Goal: Register for event/course

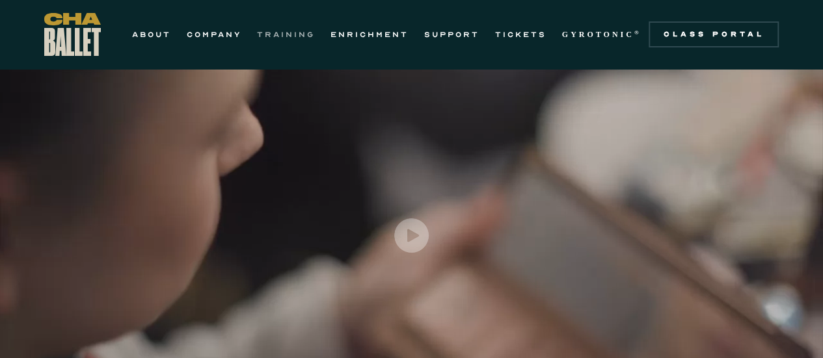
click at [290, 39] on link "TRAINING" at bounding box center [286, 35] width 58 height 16
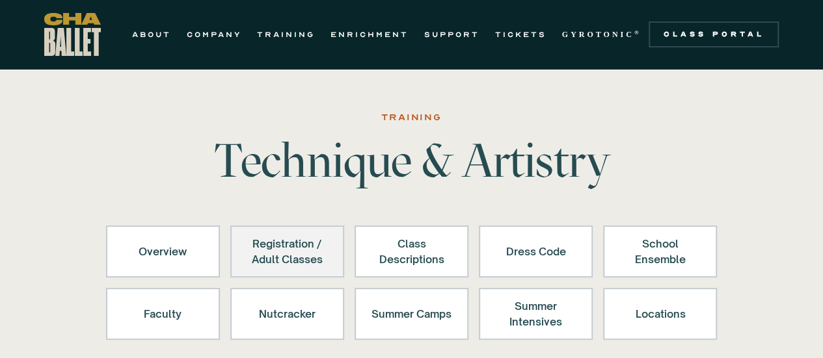
click at [282, 247] on div "Registration / Adult Classes" at bounding box center [287, 251] width 80 height 31
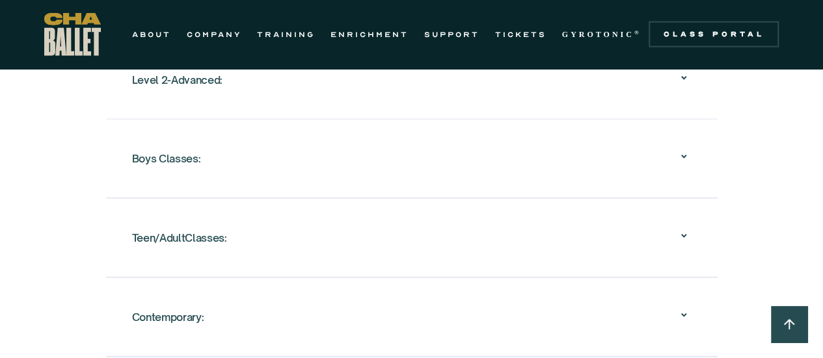
scroll to position [1592, 0]
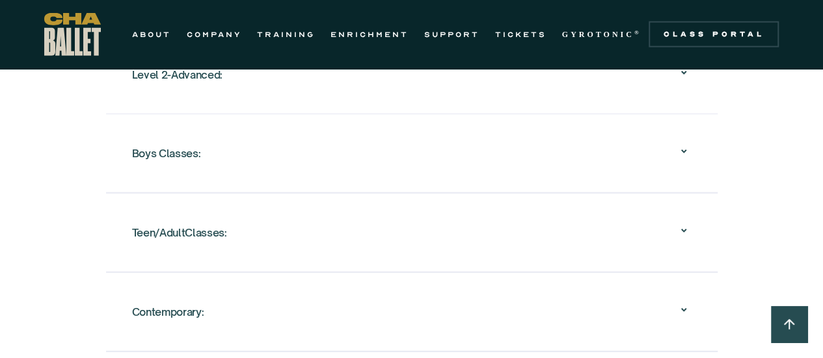
click at [282, 247] on div "Teen/AdultClasses:" at bounding box center [412, 233] width 560 height 42
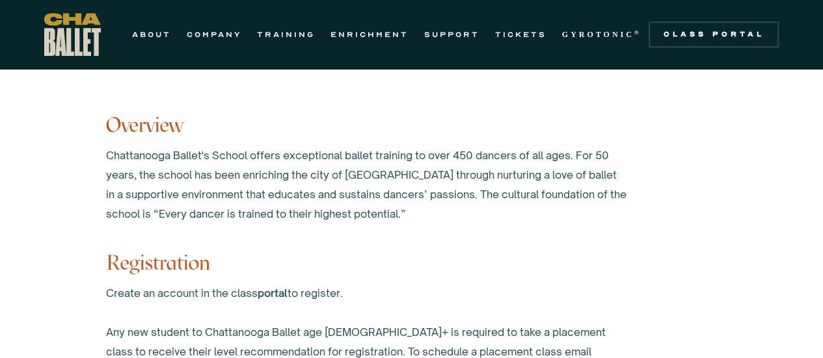
scroll to position [697, 0]
click at [273, 293] on link "portal" at bounding box center [273, 294] width 30 height 13
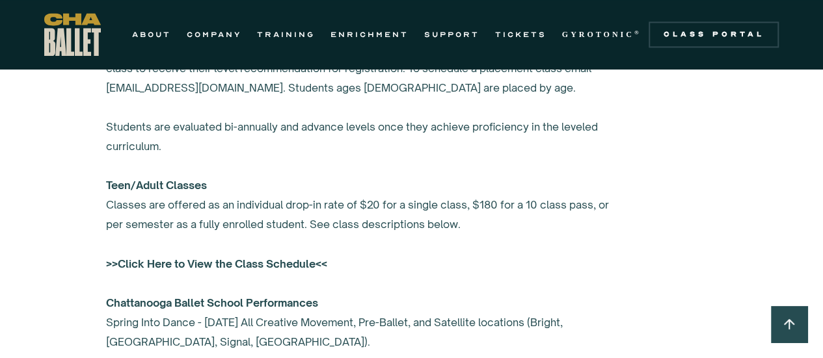
scroll to position [981, 0]
click at [260, 263] on strong ">>Click Here to View the Class Schedule<<" at bounding box center [216, 264] width 221 height 13
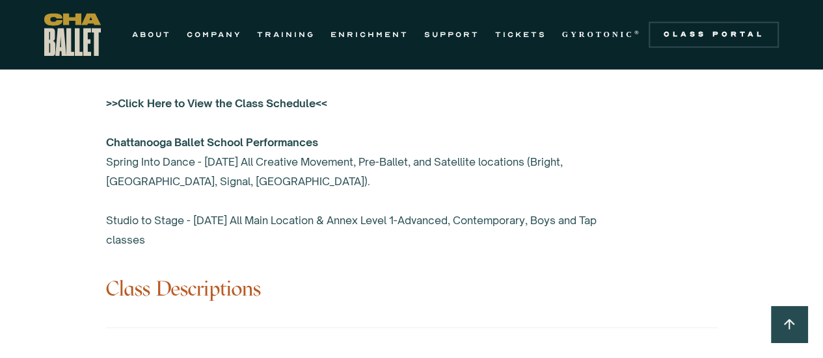
scroll to position [1150, 0]
